Goal: Information Seeking & Learning: Find specific fact

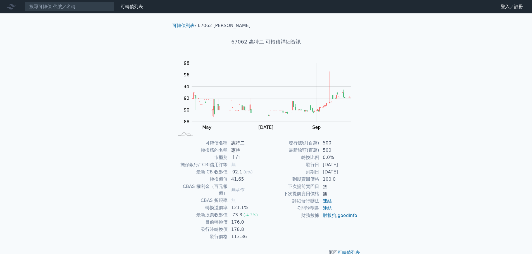
scroll to position [4, 0]
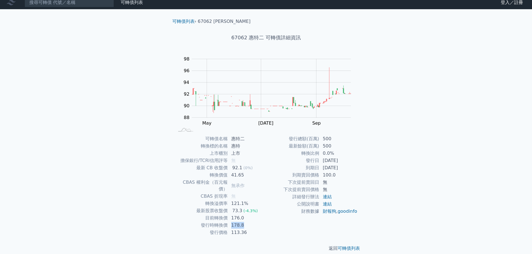
drag, startPoint x: 232, startPoint y: 219, endPoint x: 242, endPoint y: 220, distance: 9.8
click at [242, 222] on td "178.8" at bounding box center [247, 225] width 38 height 7
drag, startPoint x: 239, startPoint y: 225, endPoint x: 249, endPoint y: 225, distance: 9.8
click at [249, 229] on td "113.36" at bounding box center [247, 232] width 38 height 7
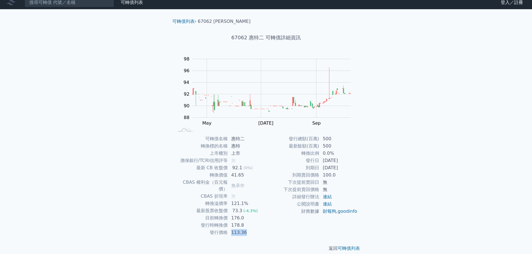
drag, startPoint x: 251, startPoint y: 226, endPoint x: 228, endPoint y: 227, distance: 22.6
click at [228, 229] on td "113.36" at bounding box center [247, 232] width 38 height 7
drag, startPoint x: 213, startPoint y: 225, endPoint x: 249, endPoint y: 225, distance: 35.2
click at [249, 229] on tr "發行價格 113.36" at bounding box center [221, 232] width 92 height 7
